Goal: Task Accomplishment & Management: Use online tool/utility

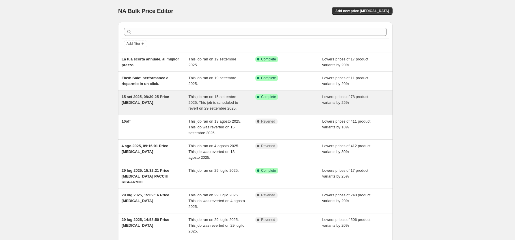
click at [257, 101] on div "Success Complete Complete" at bounding box center [288, 102] width 67 height 17
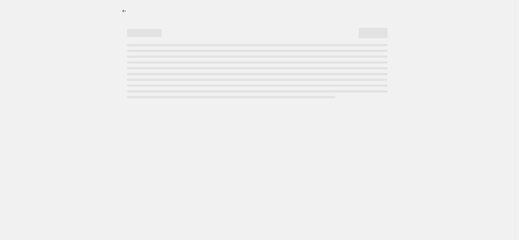
select select "percentage"
select select "collection"
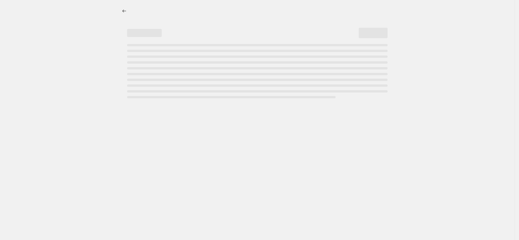
select select "collection"
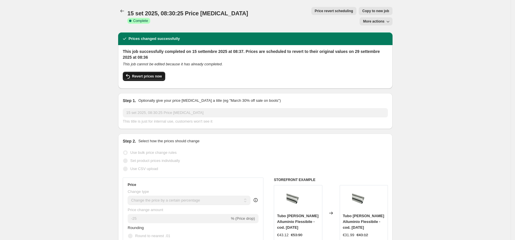
click at [158, 74] on span "Revert prices now" at bounding box center [147, 76] width 30 height 5
checkbox input "false"
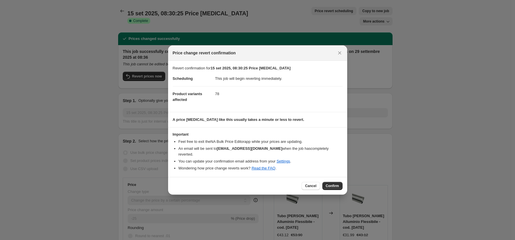
click at [334, 182] on button "Confirm" at bounding box center [332, 186] width 20 height 8
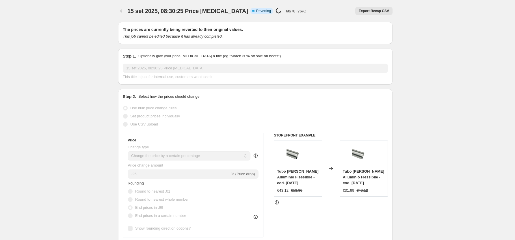
select select "percentage"
select select "collection"
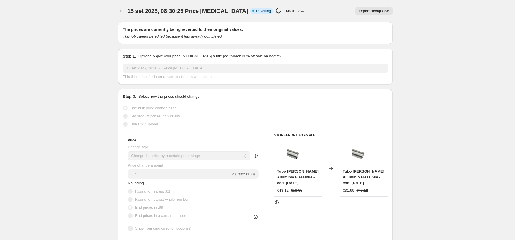
select select "collection"
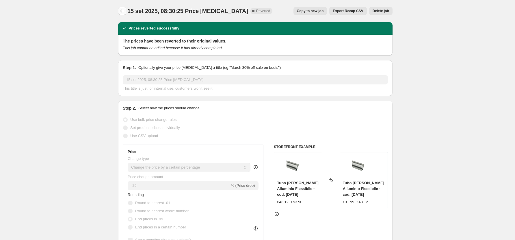
click at [123, 12] on icon "Price change jobs" at bounding box center [122, 11] width 6 height 6
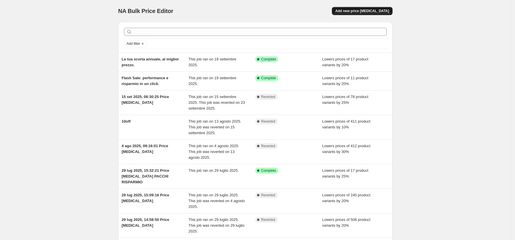
click at [377, 11] on span "Add new price change job" at bounding box center [362, 11] width 54 height 5
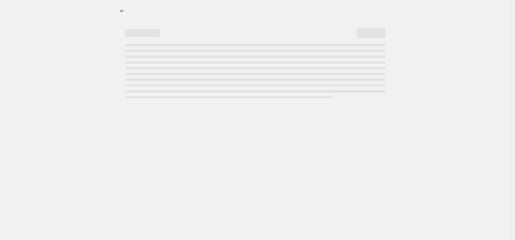
select select "percentage"
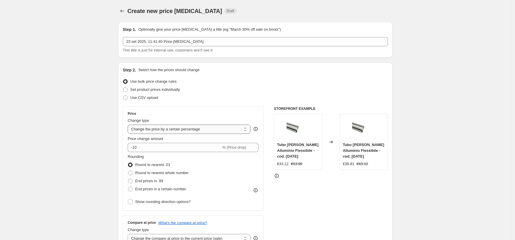
click at [199, 128] on select "Change the price to a certain amount Change the price by a certain amount Chang…" at bounding box center [189, 128] width 123 height 9
click at [130, 124] on select "Change the price to a certain amount Change the price by a certain amount Chang…" at bounding box center [189, 128] width 123 height 9
click at [182, 146] on input "-10" at bounding box center [174, 147] width 93 height 9
drag, startPoint x: 163, startPoint y: 145, endPoint x: 135, endPoint y: 142, distance: 27.9
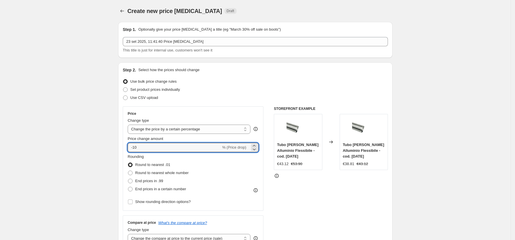
click at [135, 142] on div "Price change amount -10 % (Price drop)" at bounding box center [193, 144] width 131 height 16
type input "-25"
click at [169, 173] on span "Round to nearest whole number" at bounding box center [161, 172] width 53 height 4
click at [128, 171] on input "Round to nearest whole number" at bounding box center [128, 170] width 0 height 0
radio input "true"
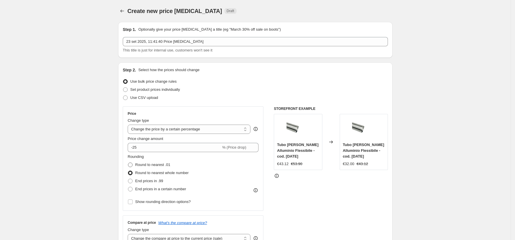
click at [163, 164] on span "Round to nearest .01" at bounding box center [152, 164] width 35 height 4
click at [128, 162] on input "Round to nearest .01" at bounding box center [128, 162] width 0 height 0
radio input "true"
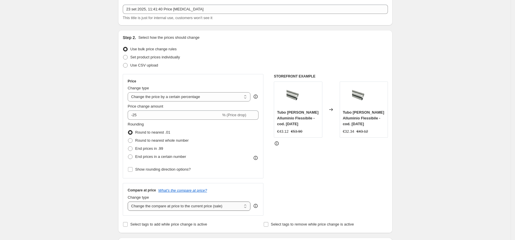
scroll to position [77, 0]
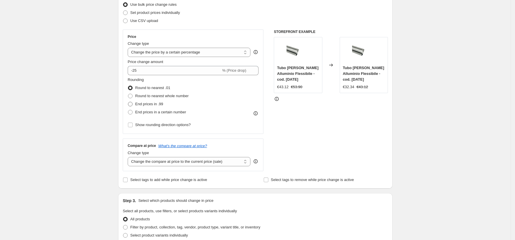
click at [155, 105] on span "End prices in .99" at bounding box center [149, 104] width 28 height 4
click at [128, 102] on input "End prices in .99" at bounding box center [128, 102] width 0 height 0
radio input "true"
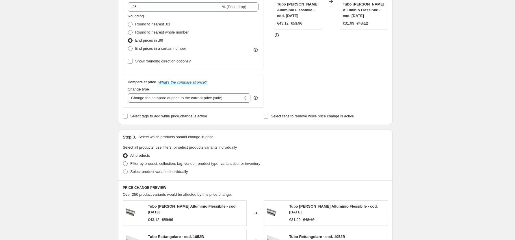
scroll to position [154, 0]
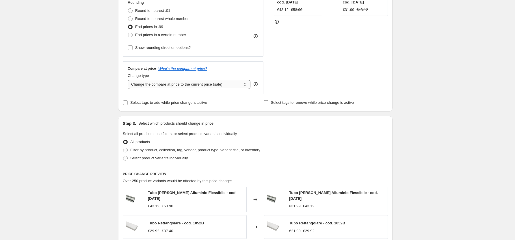
click at [206, 85] on select "Change the compare at price to the current price (sale) Change the compare at p…" at bounding box center [189, 84] width 123 height 9
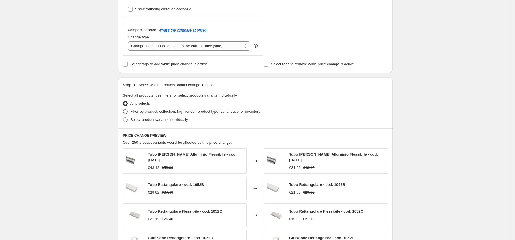
click at [197, 111] on span "Filter by product, collection, tag, vendor, product type, variant title, or inv…" at bounding box center [195, 111] width 130 height 4
click at [123, 109] on input "Filter by product, collection, tag, vendor, product type, variant title, or inv…" at bounding box center [123, 109] width 0 height 0
radio input "true"
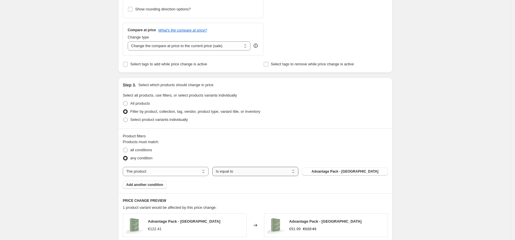
click at [248, 175] on select "Is equal to Is not equal to" at bounding box center [255, 170] width 86 height 9
click at [250, 174] on select "Is equal to Is not equal to" at bounding box center [255, 170] width 86 height 9
click at [172, 174] on select "The product The product's collection The product's vendor The product's status …" at bounding box center [166, 170] width 86 height 9
select select "collection"
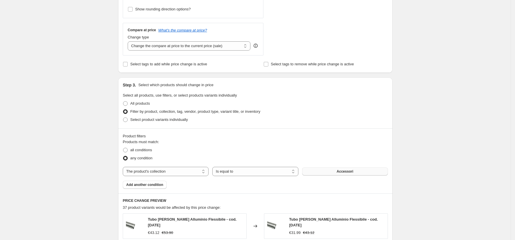
click at [346, 171] on span "Accessori" at bounding box center [344, 171] width 16 height 5
click at [149, 184] on span "Add another condition" at bounding box center [144, 184] width 37 height 5
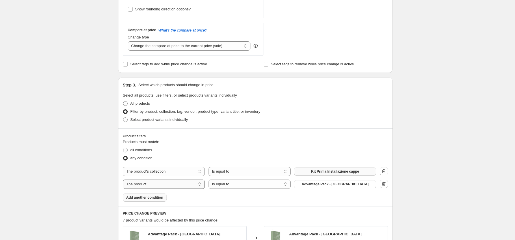
click at [185, 184] on select "The product The product's collection The product's vendor The product's status …" at bounding box center [164, 183] width 82 height 9
select select "collection"
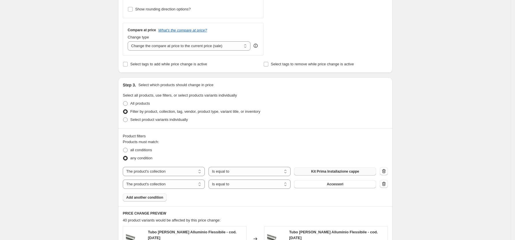
click at [342, 186] on span "Accessori" at bounding box center [335, 184] width 16 height 5
click at [144, 197] on span "Add another condition" at bounding box center [144, 197] width 37 height 5
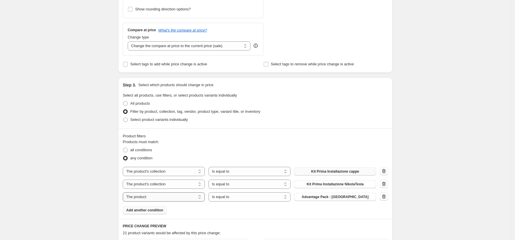
click at [164, 195] on select "The product The product's collection The product's vendor The product's status …" at bounding box center [164, 196] width 82 height 9
select select "collection"
click at [332, 200] on button "Accessori" at bounding box center [335, 196] width 82 height 8
click at [151, 209] on span "Add another condition" at bounding box center [144, 209] width 37 height 5
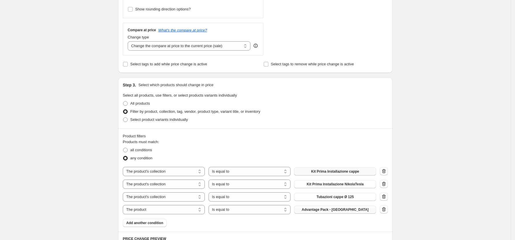
click at [340, 212] on button "Advantage Pack - ITALIA" at bounding box center [335, 209] width 82 height 8
click at [179, 211] on select "The product The product's collection The product's vendor The product's status …" at bounding box center [164, 209] width 82 height 9
select select "collection"
click at [347, 209] on button "Accessori" at bounding box center [335, 209] width 82 height 8
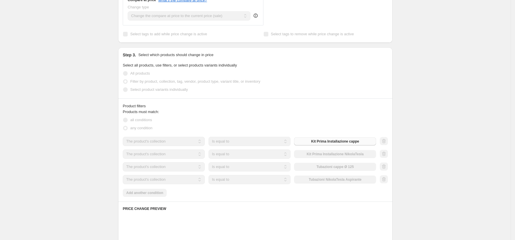
scroll to position [269, 0]
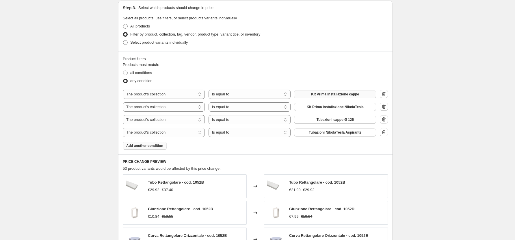
click at [151, 145] on span "Add another condition" at bounding box center [144, 145] width 37 height 5
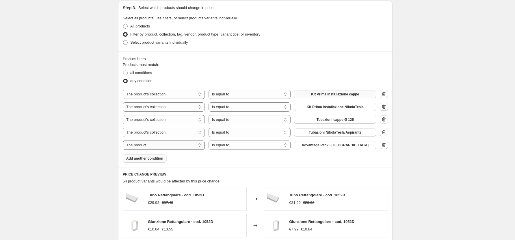
click at [179, 145] on select "The product The product's collection The product's vendor The product's status …" at bounding box center [164, 144] width 82 height 9
select select "collection"
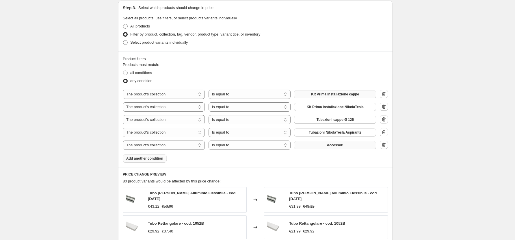
click at [338, 146] on span "Accessori" at bounding box center [335, 145] width 16 height 5
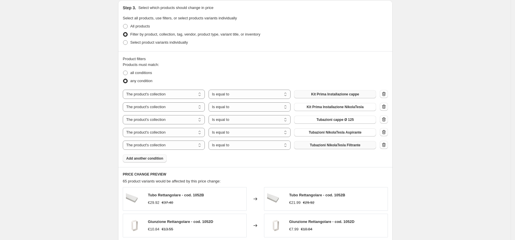
click at [154, 158] on span "Add another condition" at bounding box center [144, 158] width 37 height 5
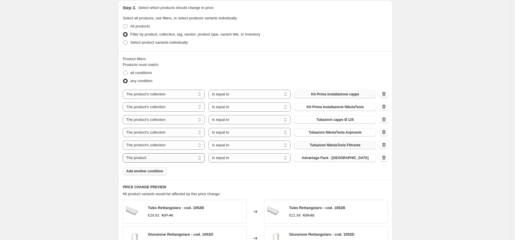
click at [166, 156] on select "The product The product's collection The product's vendor The product's status …" at bounding box center [164, 157] width 82 height 9
select select "collection"
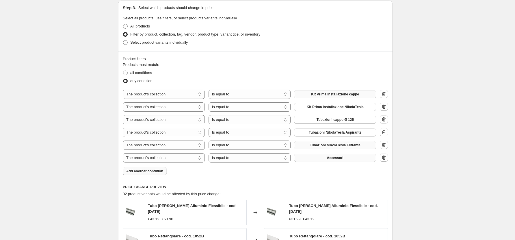
click at [339, 160] on button "Accessori" at bounding box center [335, 158] width 82 height 8
click at [153, 170] on span "Add another condition" at bounding box center [144, 171] width 37 height 5
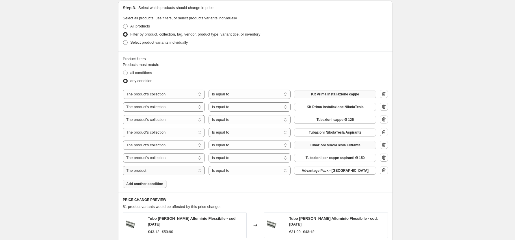
click at [173, 172] on select "The product The product's collection The product's vendor The product's status …" at bounding box center [164, 170] width 82 height 9
select select "collection"
click at [337, 173] on button "Accessori" at bounding box center [335, 170] width 82 height 8
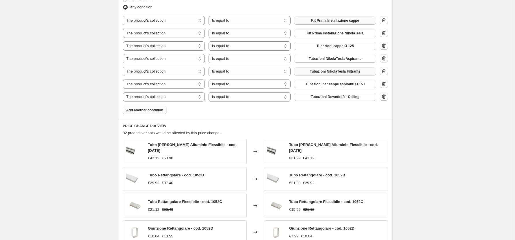
scroll to position [479, 0]
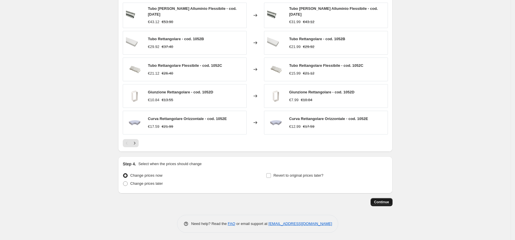
click at [379, 199] on span "Continue" at bounding box center [381, 201] width 15 height 5
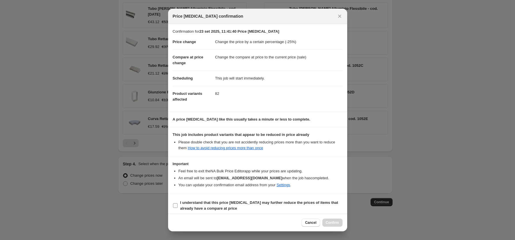
click at [174, 204] on input "I understand that this price change job may further reduce the prices of items …" at bounding box center [175, 205] width 5 height 5
checkbox input "true"
click at [332, 220] on span "Confirm" at bounding box center [331, 222] width 13 height 5
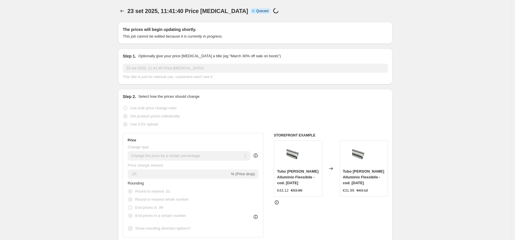
scroll to position [479, 0]
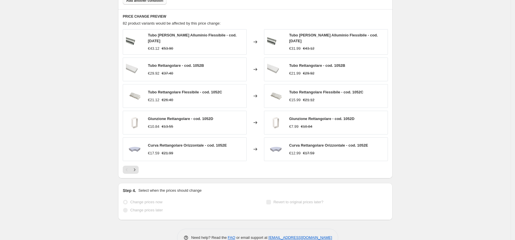
click at [231, 214] on div "Step 4. Select when the prices should change Change prices now Change prices la…" at bounding box center [255, 201] width 274 height 37
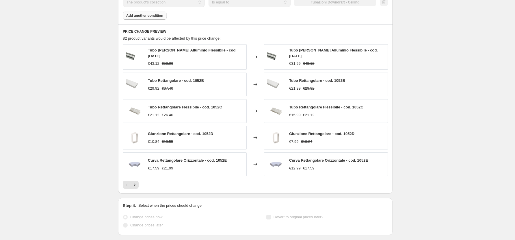
scroll to position [494, 0]
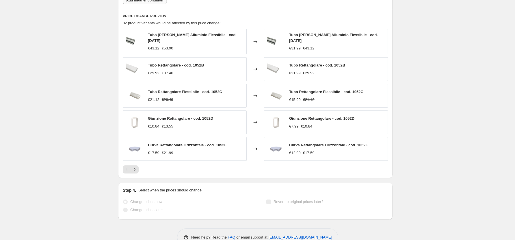
select select "percentage"
select select "collection"
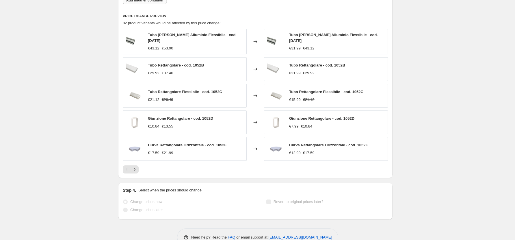
select select "collection"
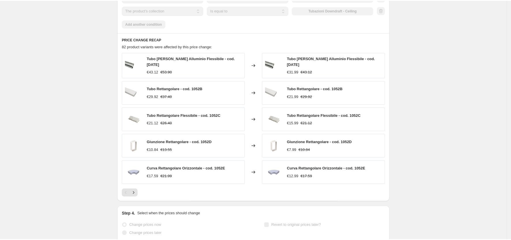
scroll to position [0, 0]
